Goal: Book appointment/travel/reservation

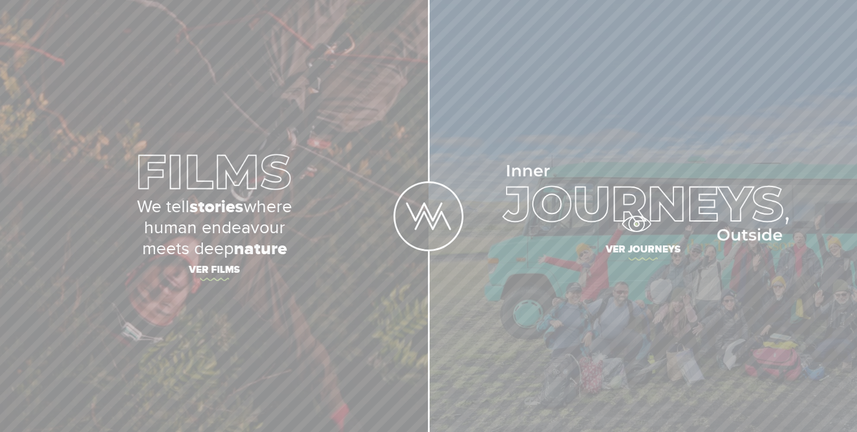
click at [636, 224] on img at bounding box center [643, 203] width 292 height 76
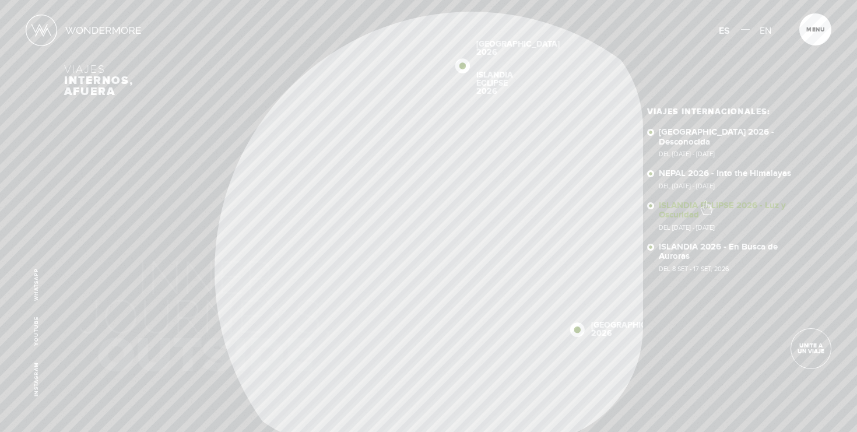
click at [705, 202] on link "ISLANDIA ECLIPSE 2026 - Luz y Oscuridad Del [DATE] - [DATE]" at bounding box center [726, 216] width 134 height 30
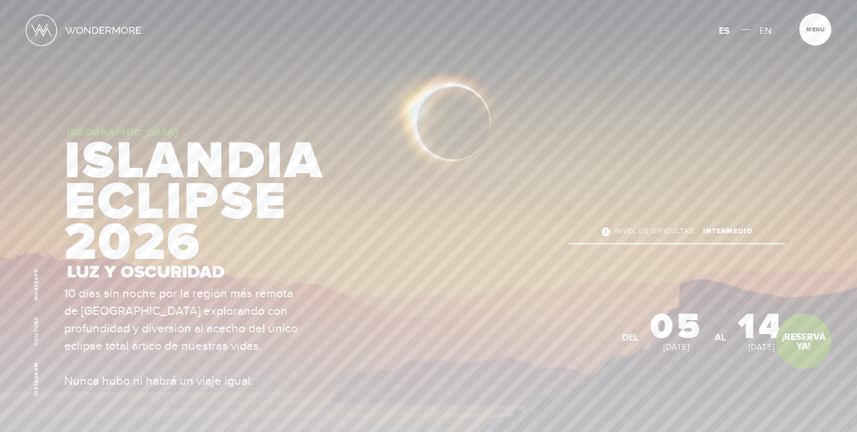
click at [768, 348] on span "Aug 2026" at bounding box center [761, 347] width 26 height 10
click at [797, 346] on link "¡Reservá Ya!" at bounding box center [803, 341] width 55 height 55
